Goal: Task Accomplishment & Management: Manage account settings

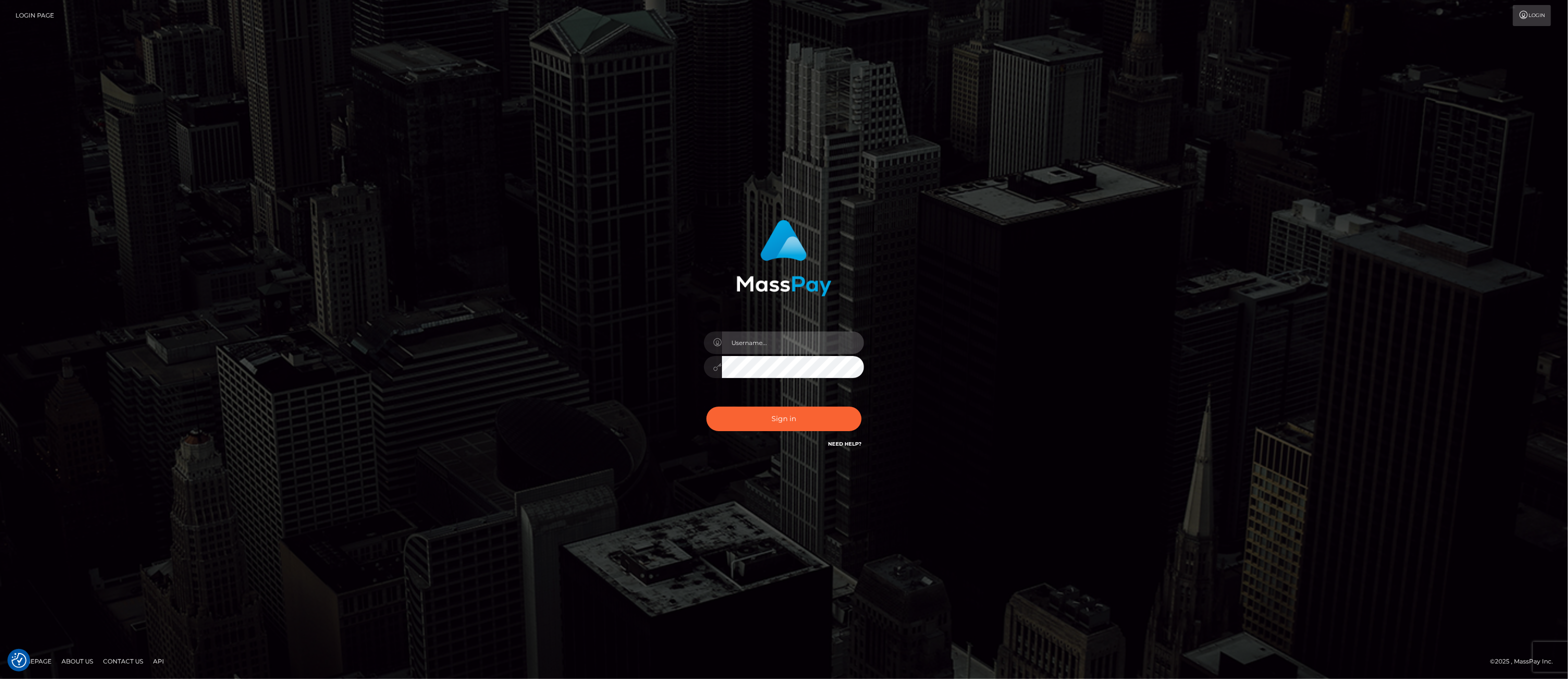
click at [741, 342] on input "text" at bounding box center [793, 342] width 142 height 23
type input "ashbil"
click at [793, 432] on div "Sign in Need Help?" at bounding box center [784, 423] width 175 height 44
click at [797, 427] on button "Sign in" at bounding box center [784, 418] width 155 height 24
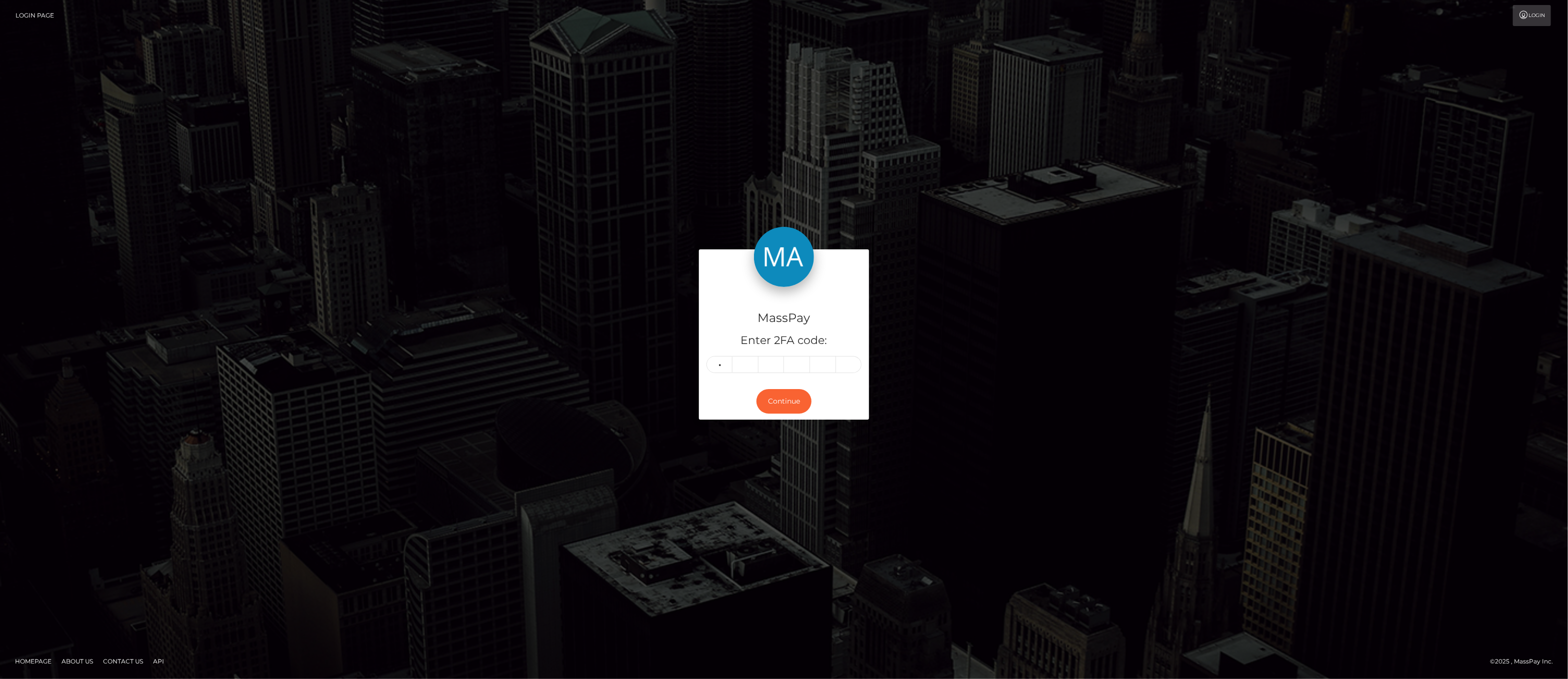
type input "3"
type input "1"
type input "5"
type input "2"
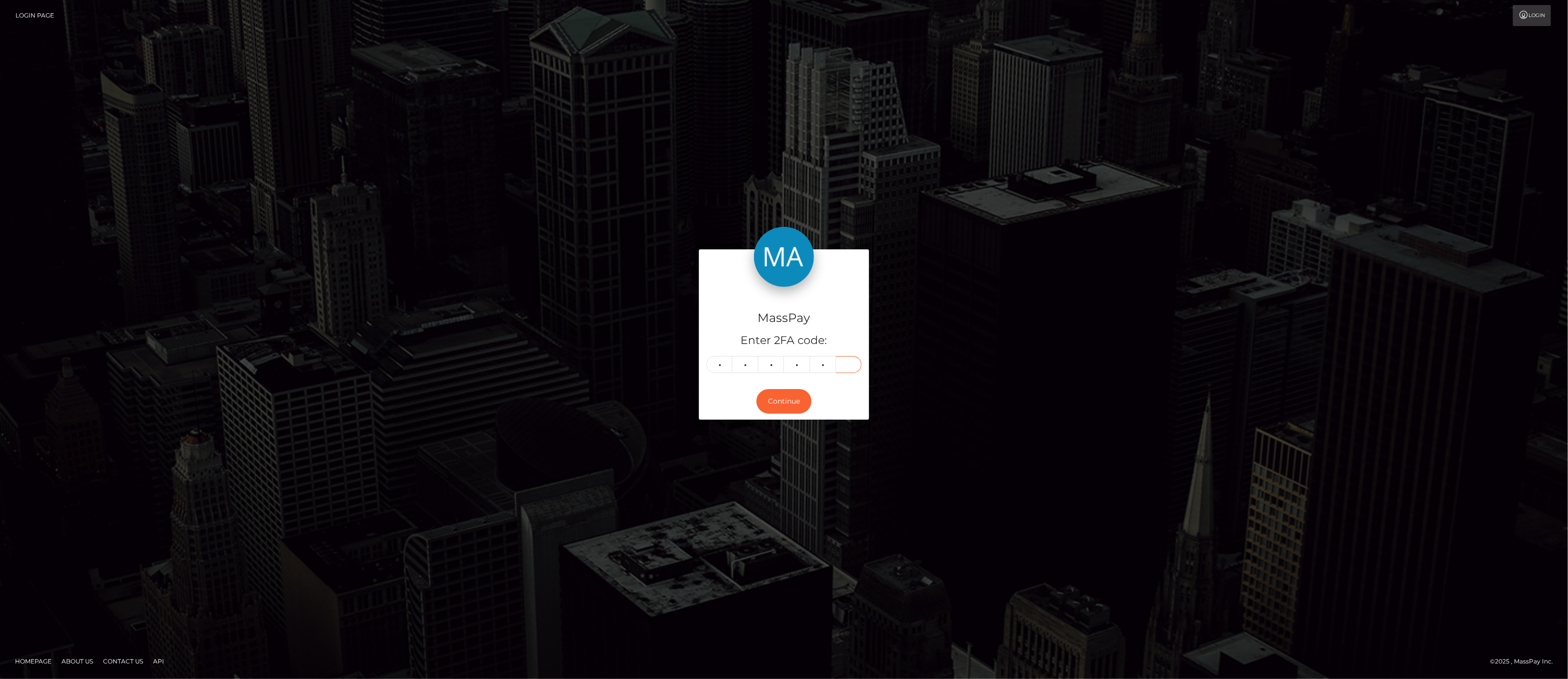
type input "1"
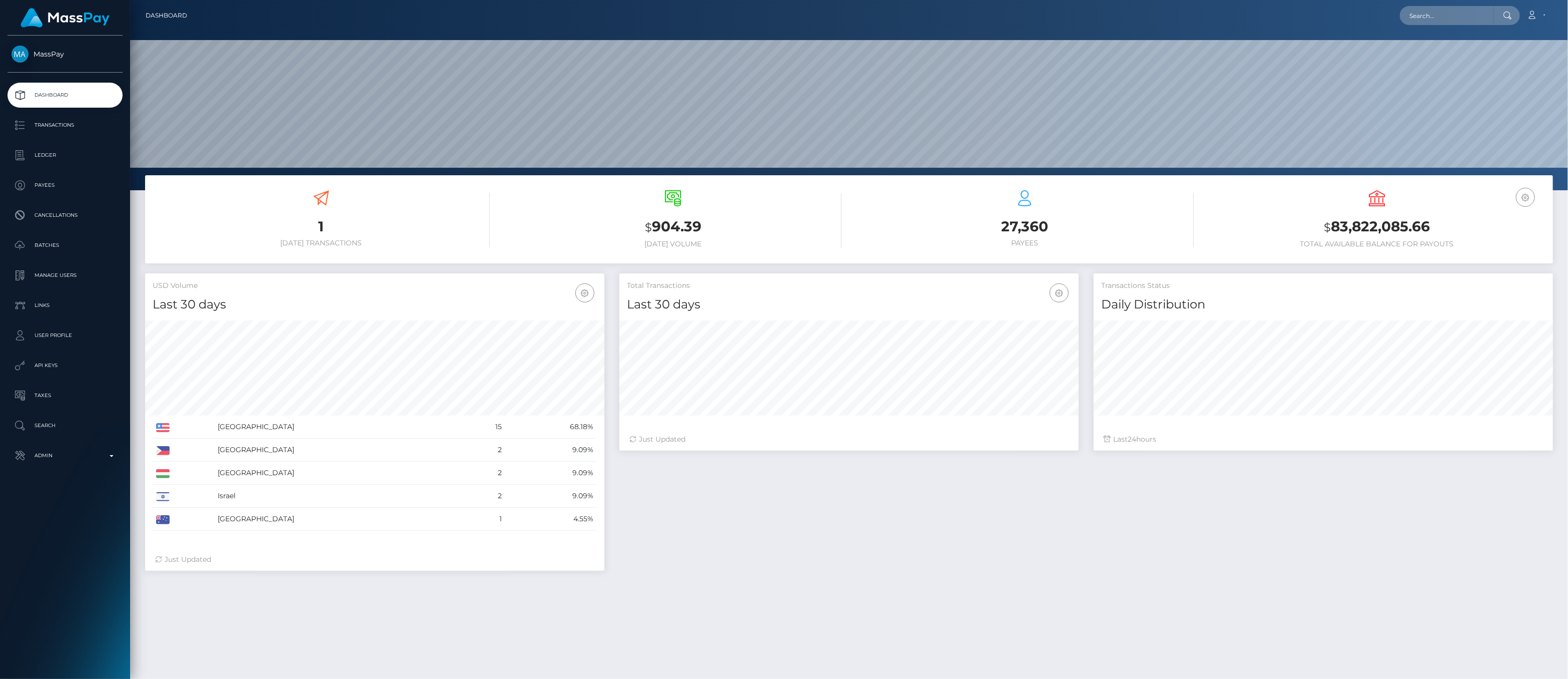
scroll to position [177, 460]
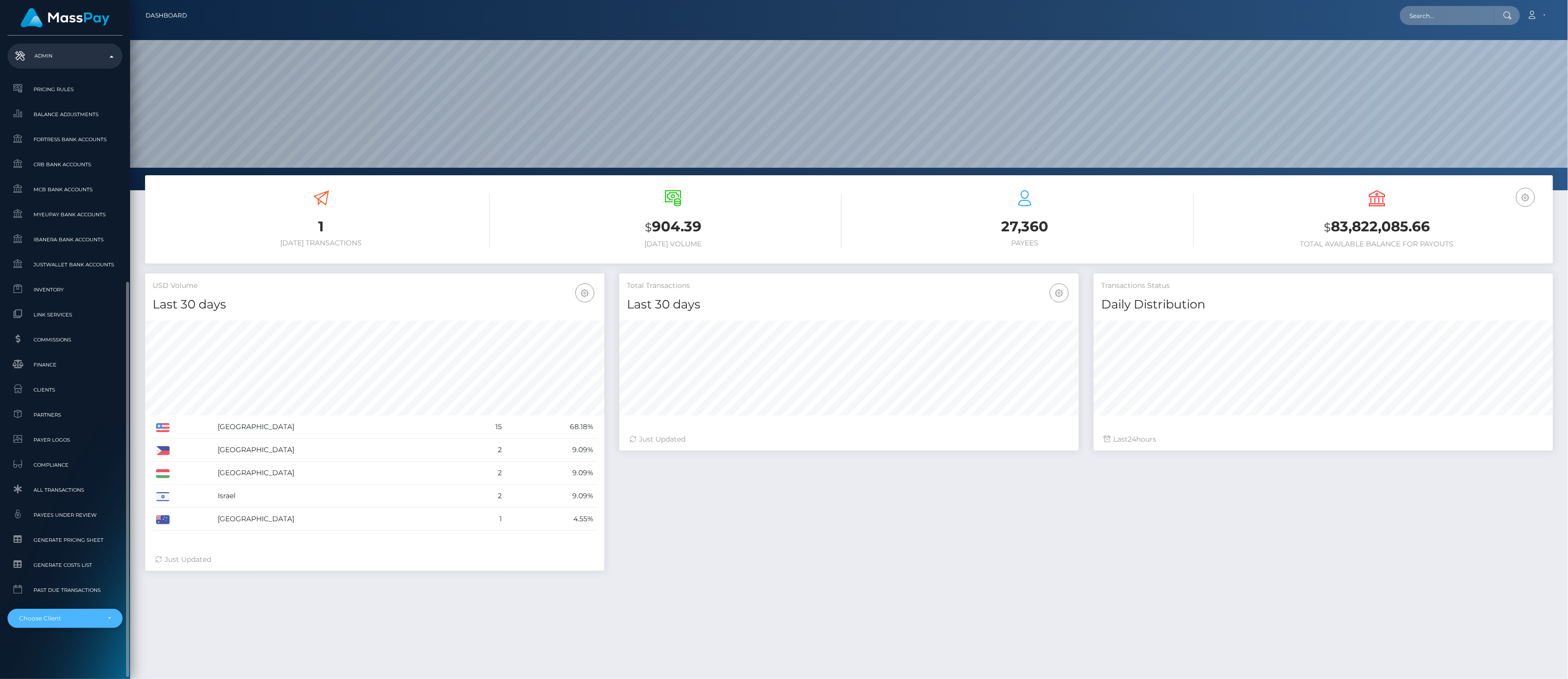
click at [111, 617] on div "Choose Client" at bounding box center [65, 618] width 92 height 8
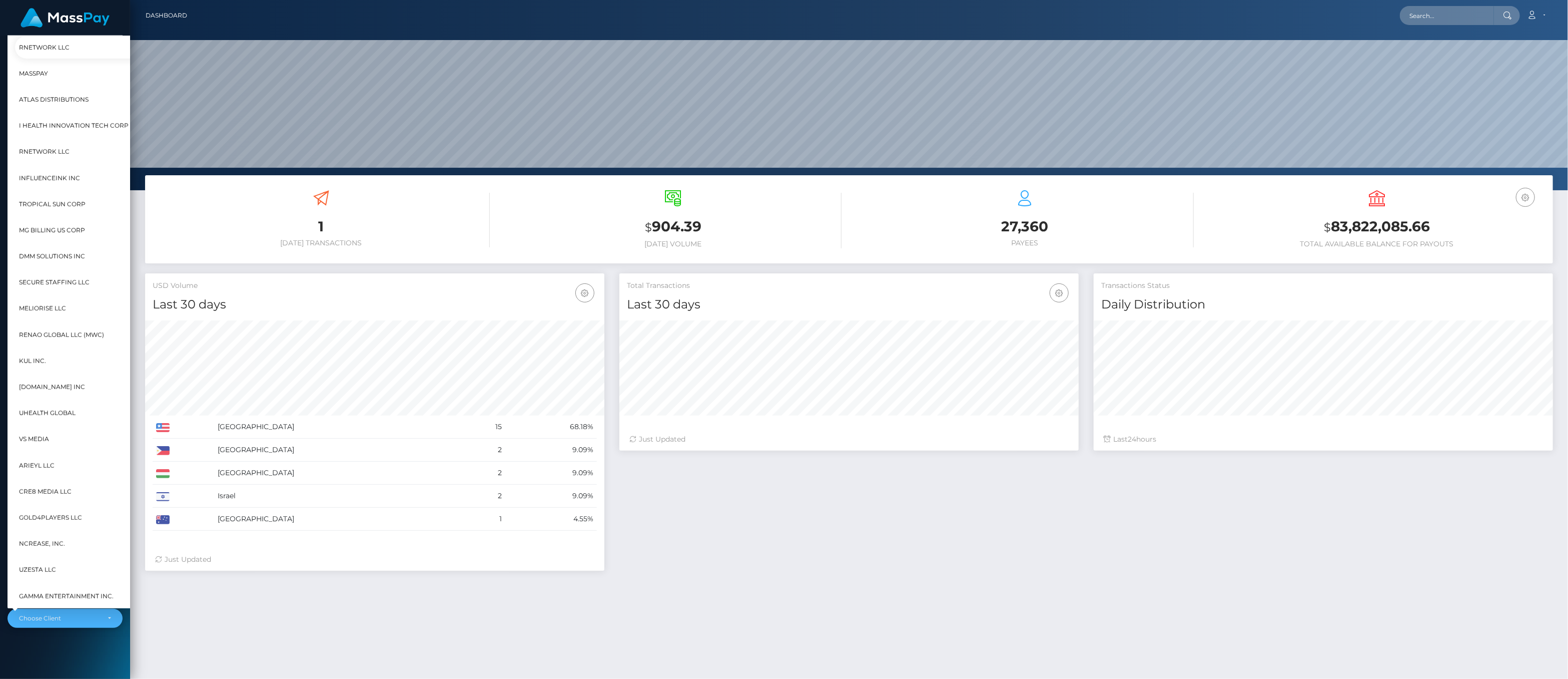
scroll to position [66, 12]
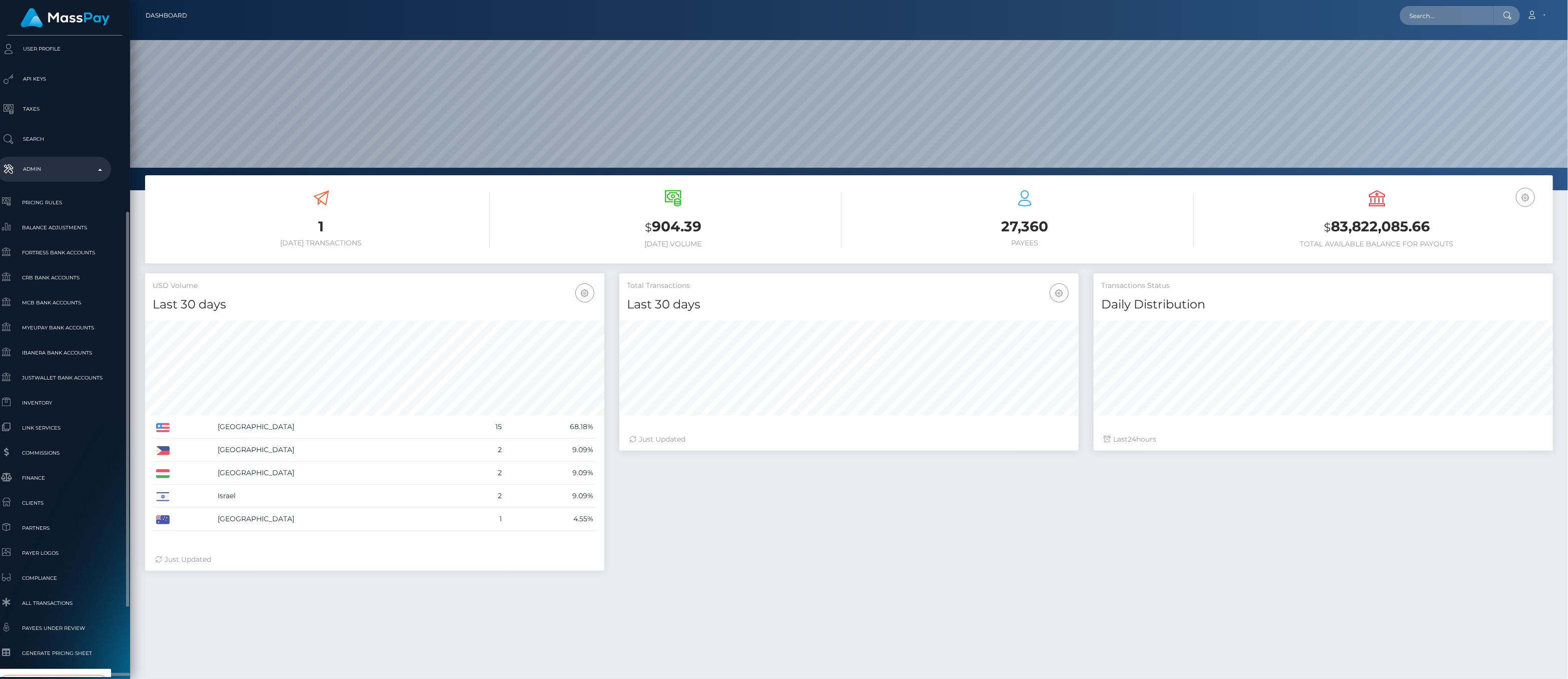
type input "whop"
select select "338"
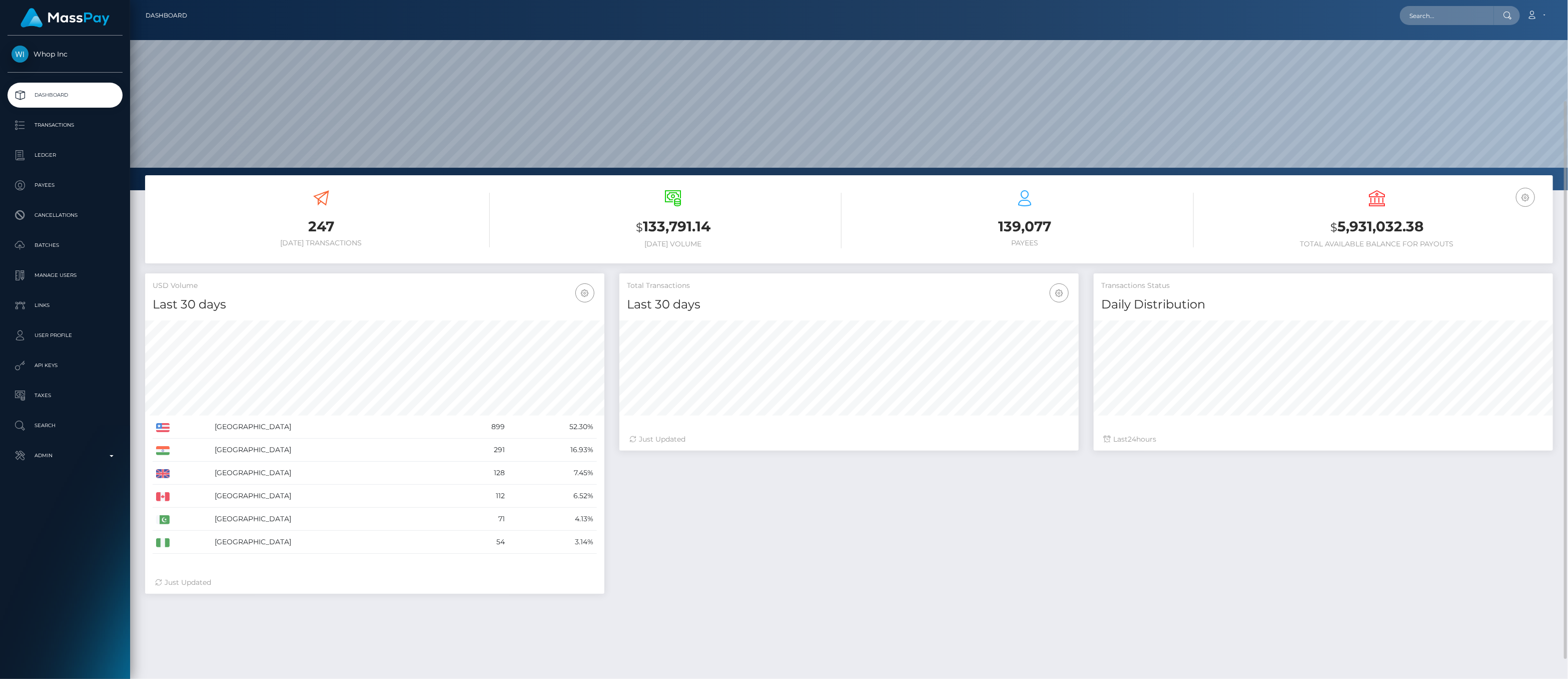
scroll to position [55, 0]
